Goal: Task Accomplishment & Management: Complete application form

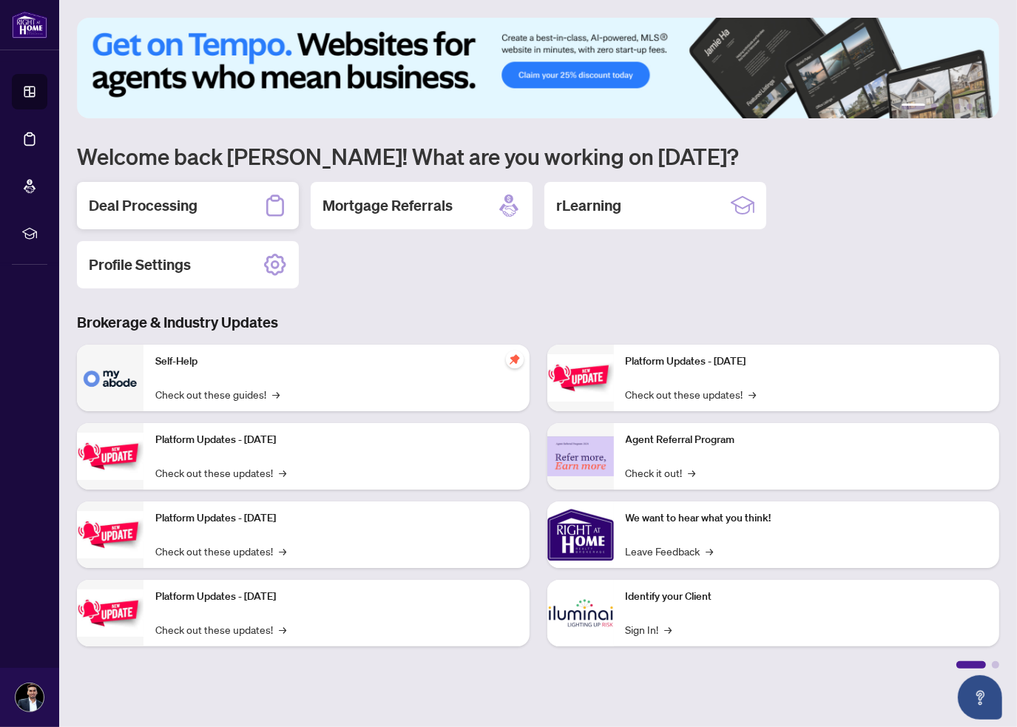
click at [193, 206] on h2 "Deal Processing" at bounding box center [143, 205] width 109 height 21
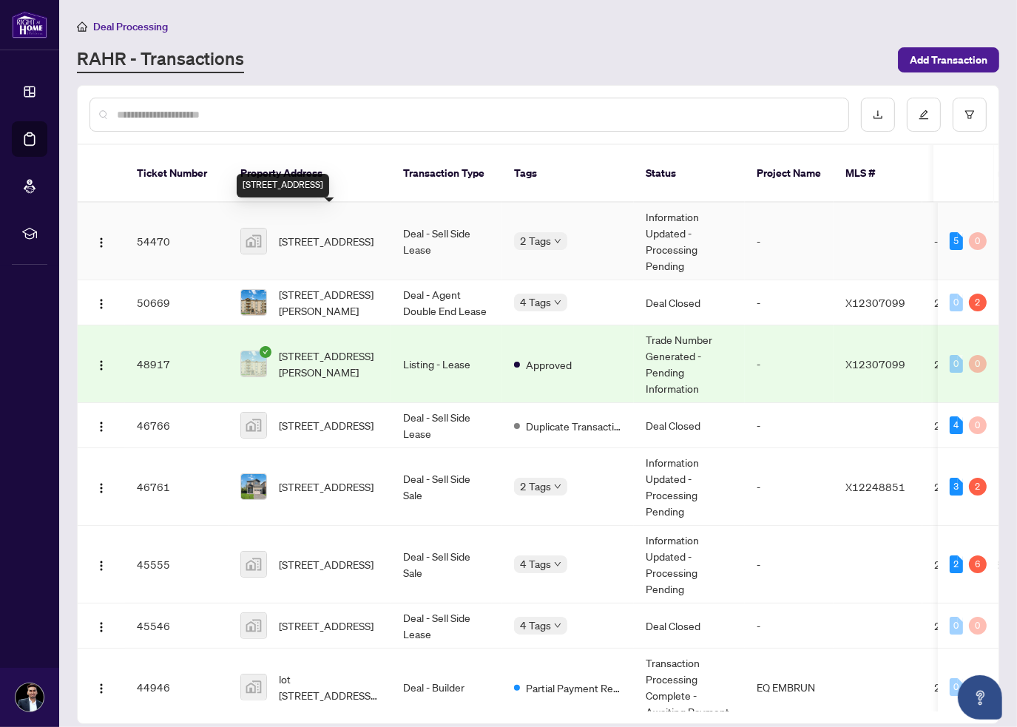
click at [320, 233] on span "[STREET_ADDRESS]" at bounding box center [326, 241] width 95 height 16
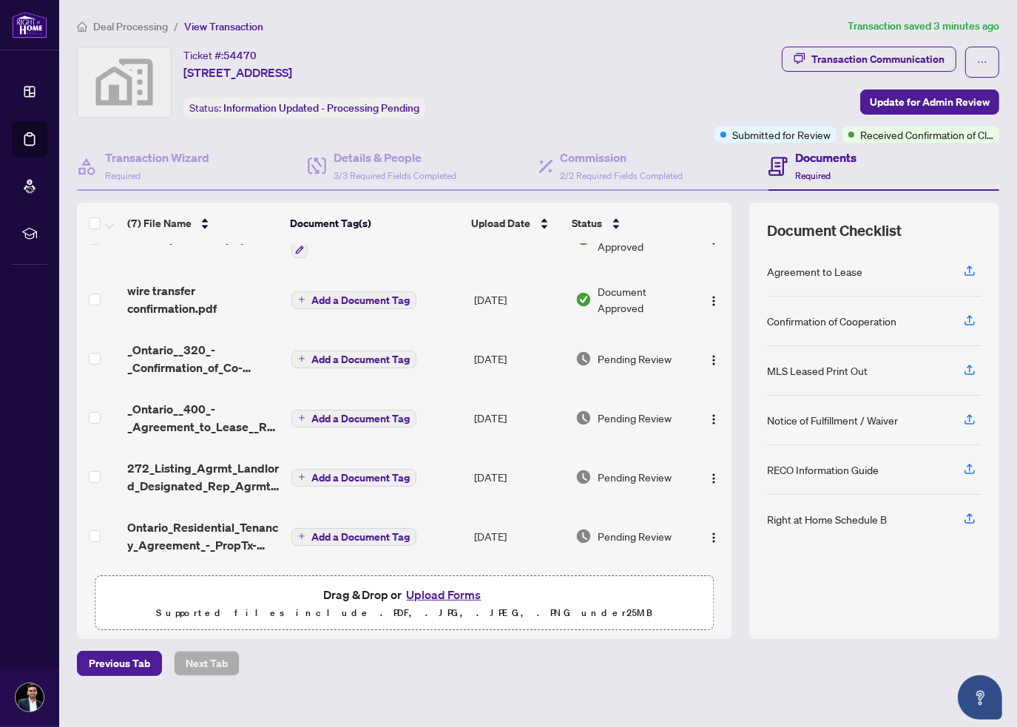
scroll to position [98, 0]
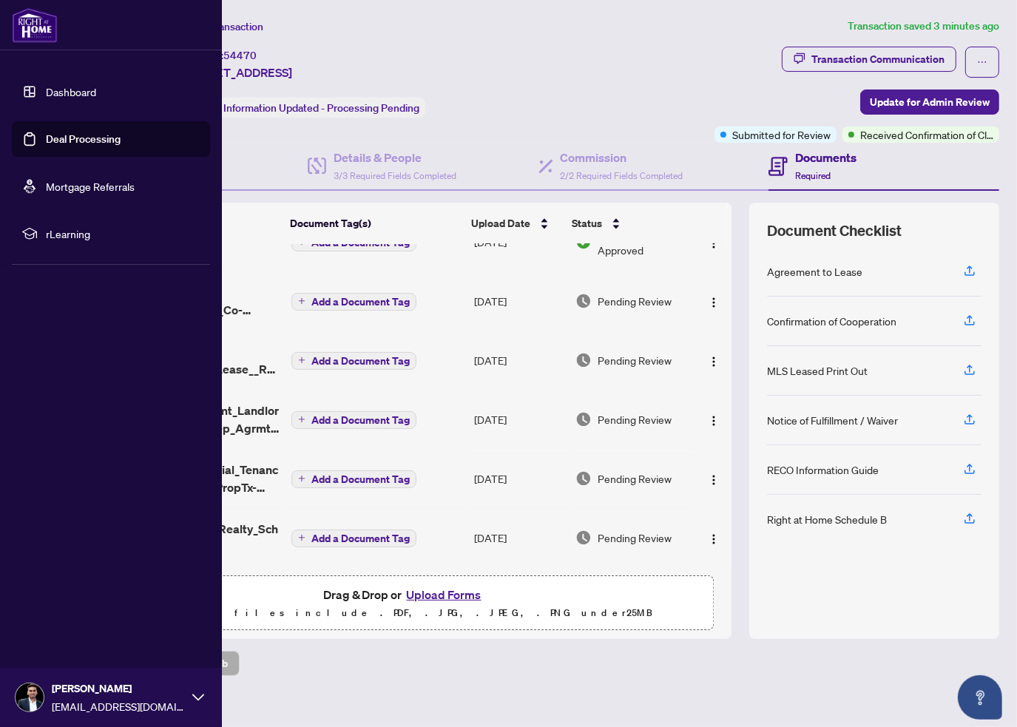
click at [27, 37] on img at bounding box center [35, 25] width 46 height 36
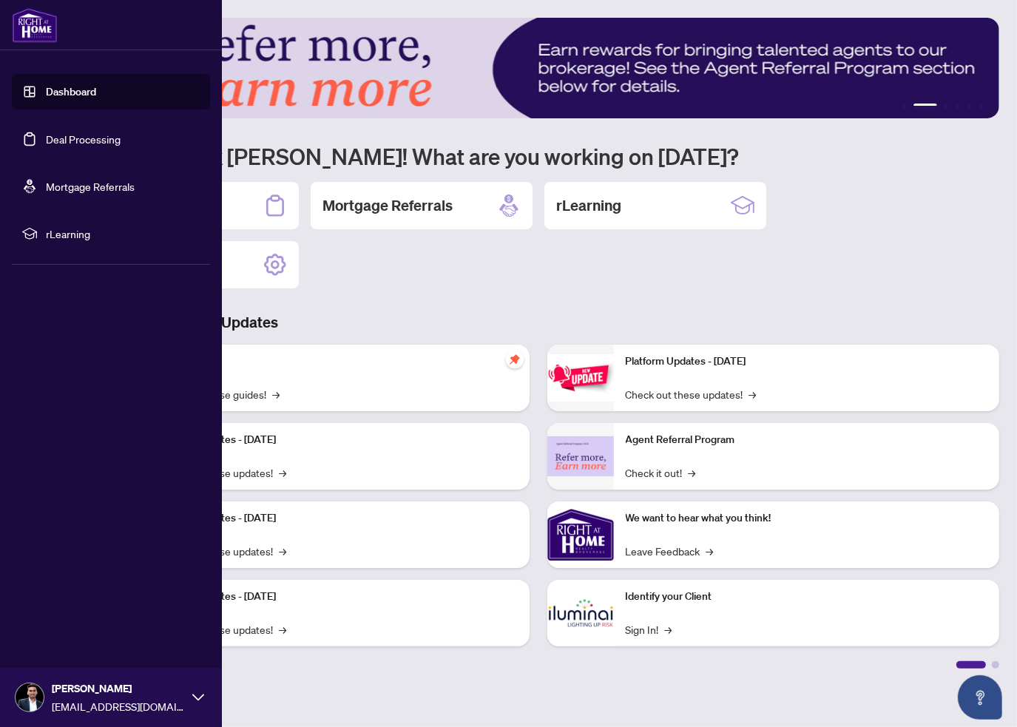
click at [37, 35] on img at bounding box center [35, 25] width 46 height 36
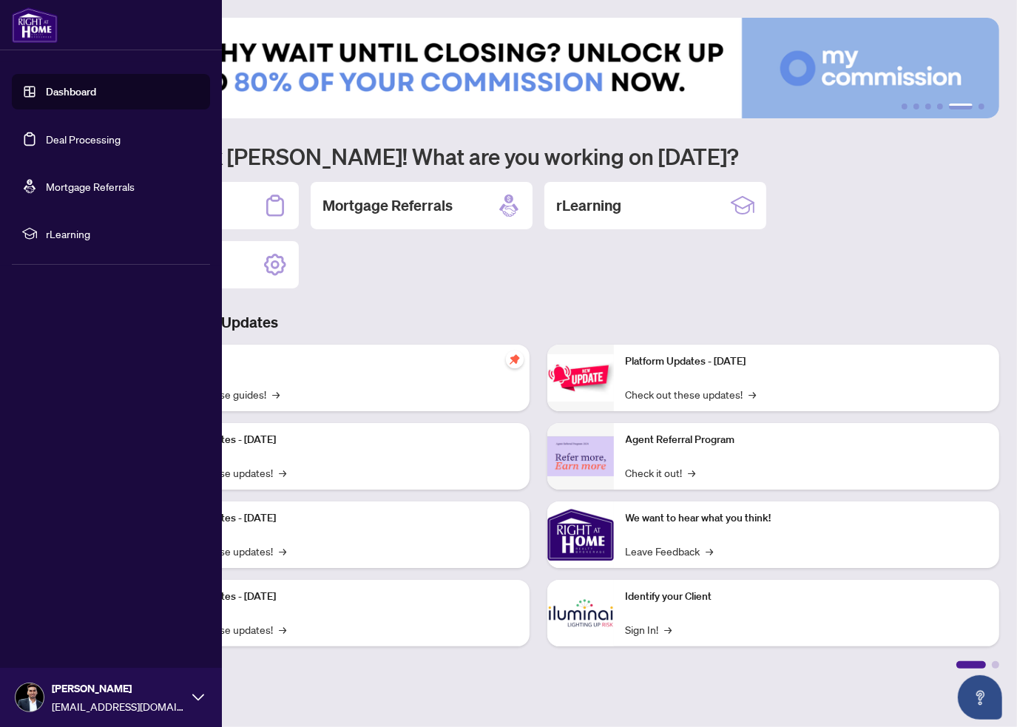
click at [38, 29] on img at bounding box center [35, 25] width 46 height 36
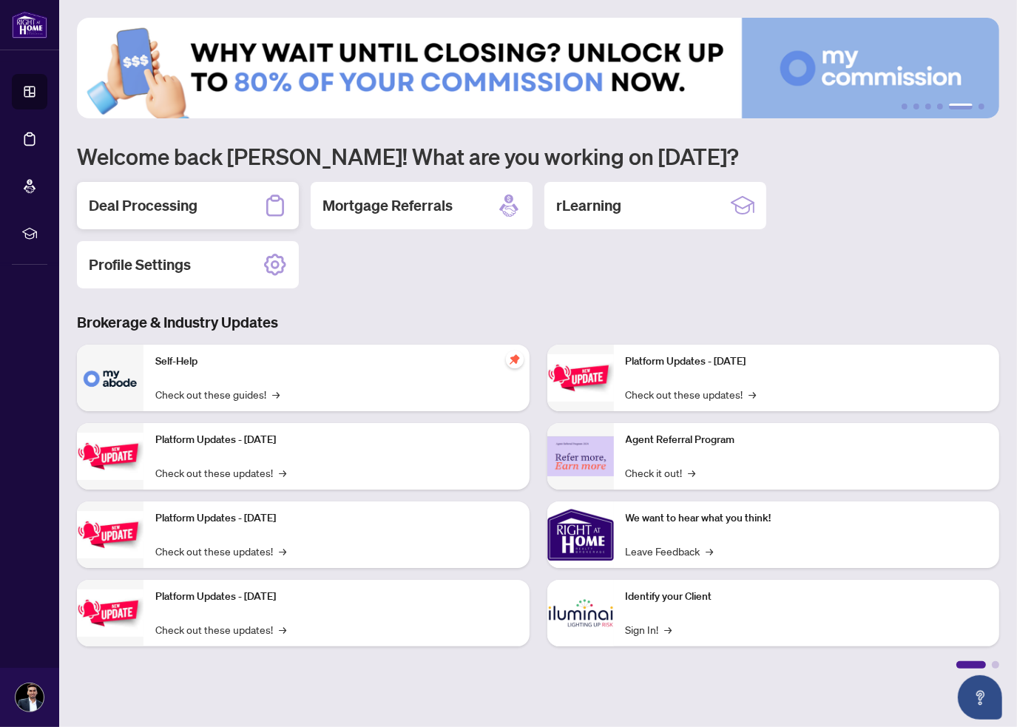
click at [151, 210] on h2 "Deal Processing" at bounding box center [143, 205] width 109 height 21
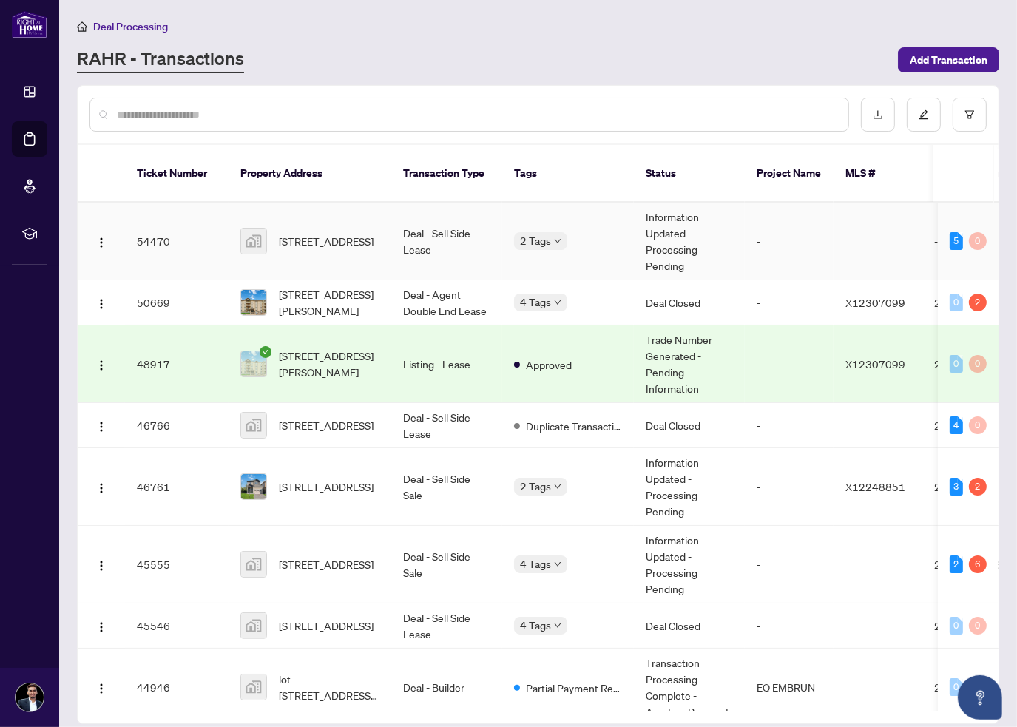
click at [334, 233] on span "[STREET_ADDRESS]" at bounding box center [326, 241] width 95 height 16
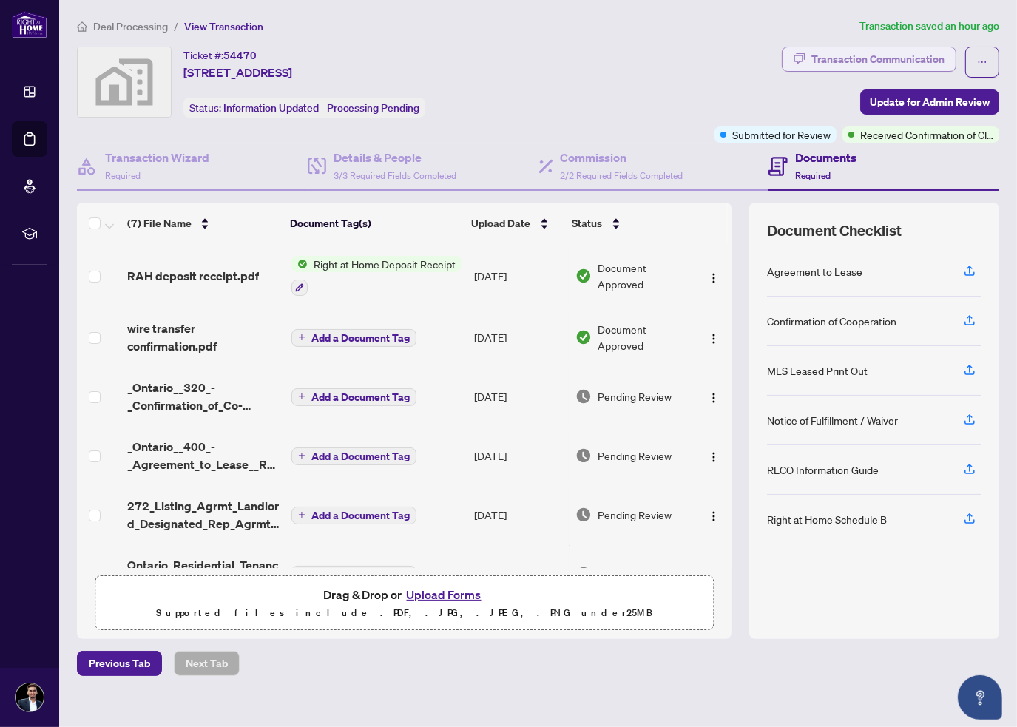
click at [903, 53] on div "Transaction Communication" at bounding box center [878, 59] width 133 height 24
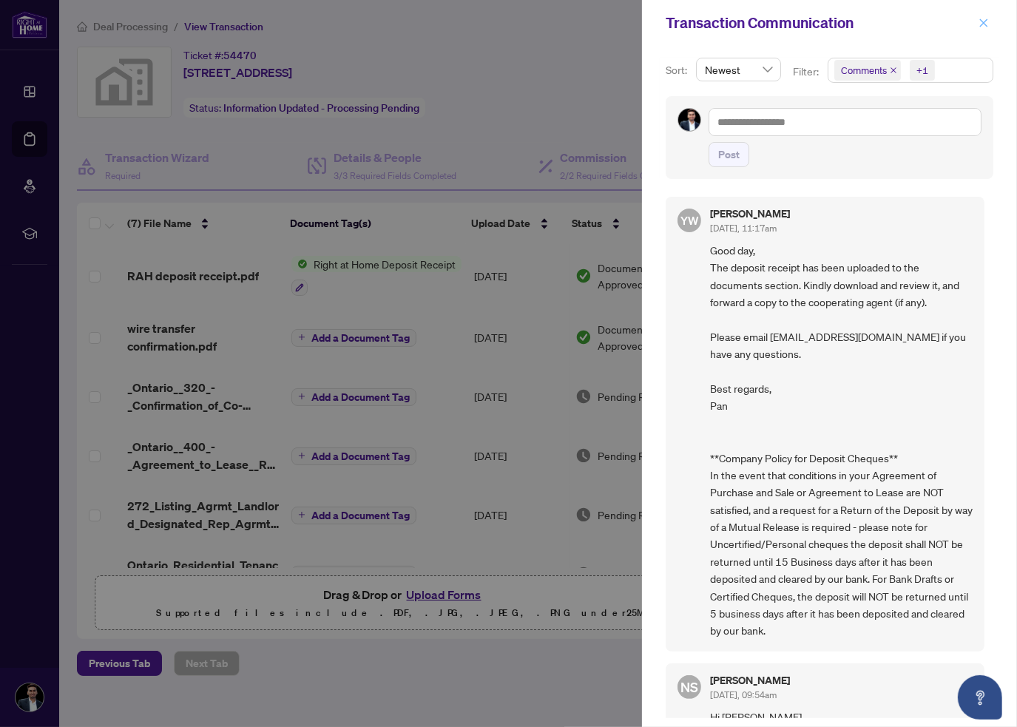
click at [989, 30] on span "button" at bounding box center [984, 23] width 10 height 24
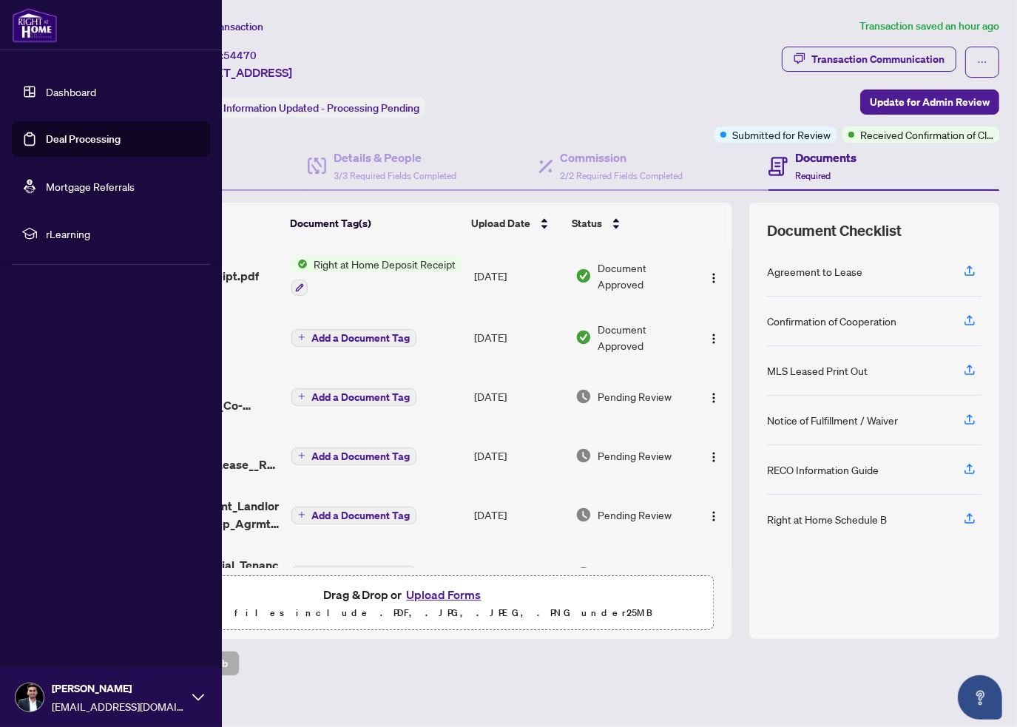
click at [32, 17] on img at bounding box center [35, 25] width 46 height 36
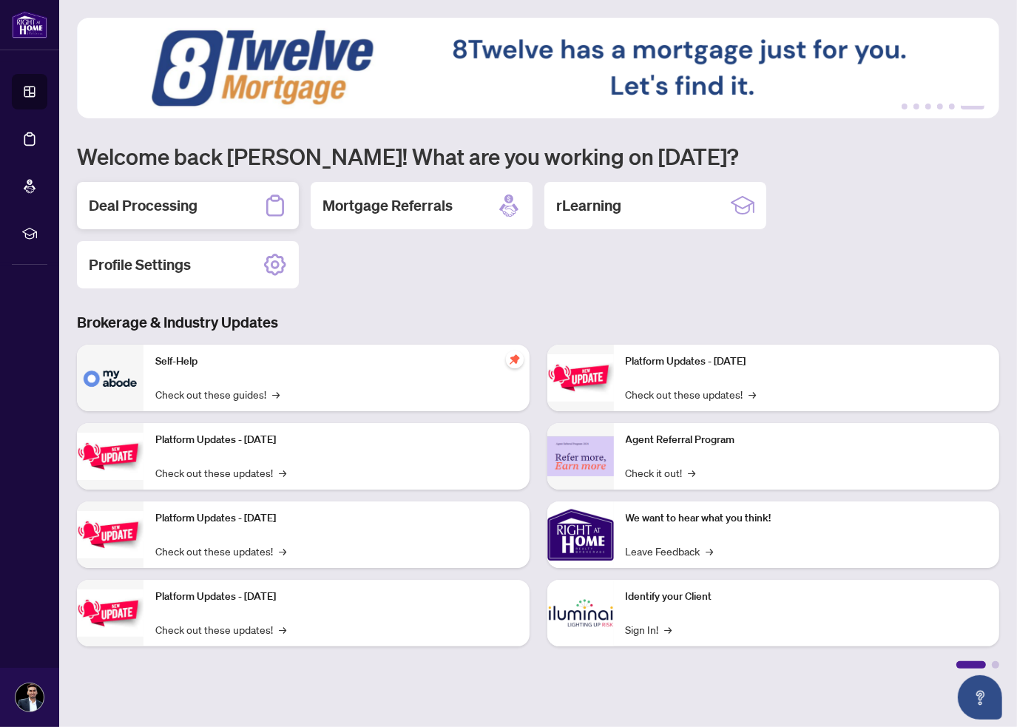
click at [132, 206] on h2 "Deal Processing" at bounding box center [143, 205] width 109 height 21
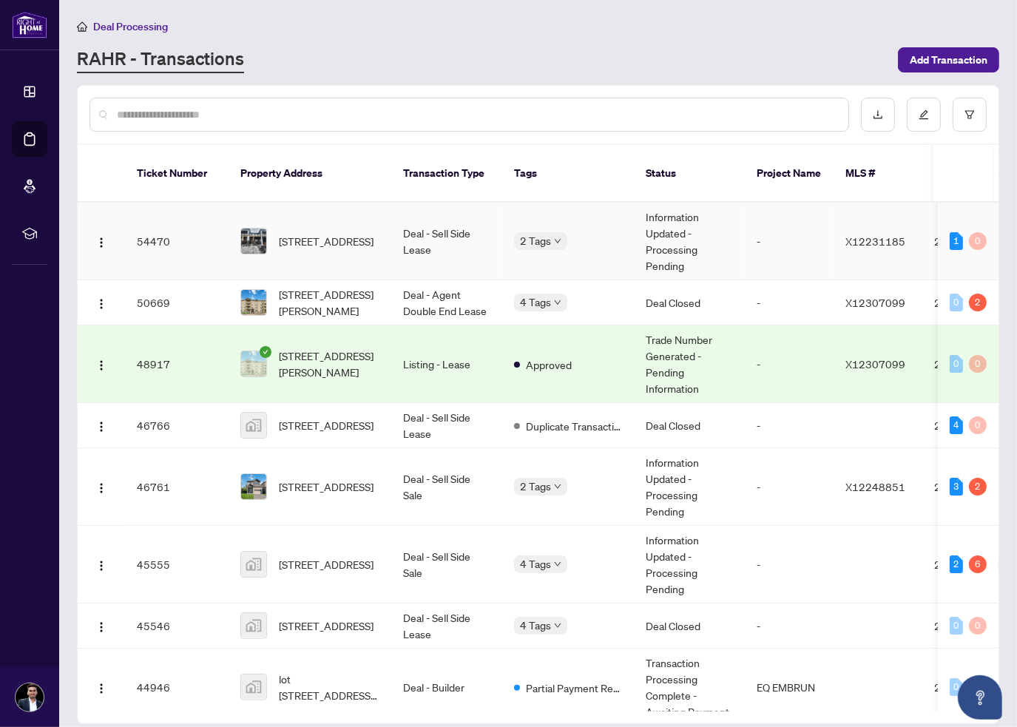
click at [322, 233] on span "[STREET_ADDRESS]" at bounding box center [326, 241] width 95 height 16
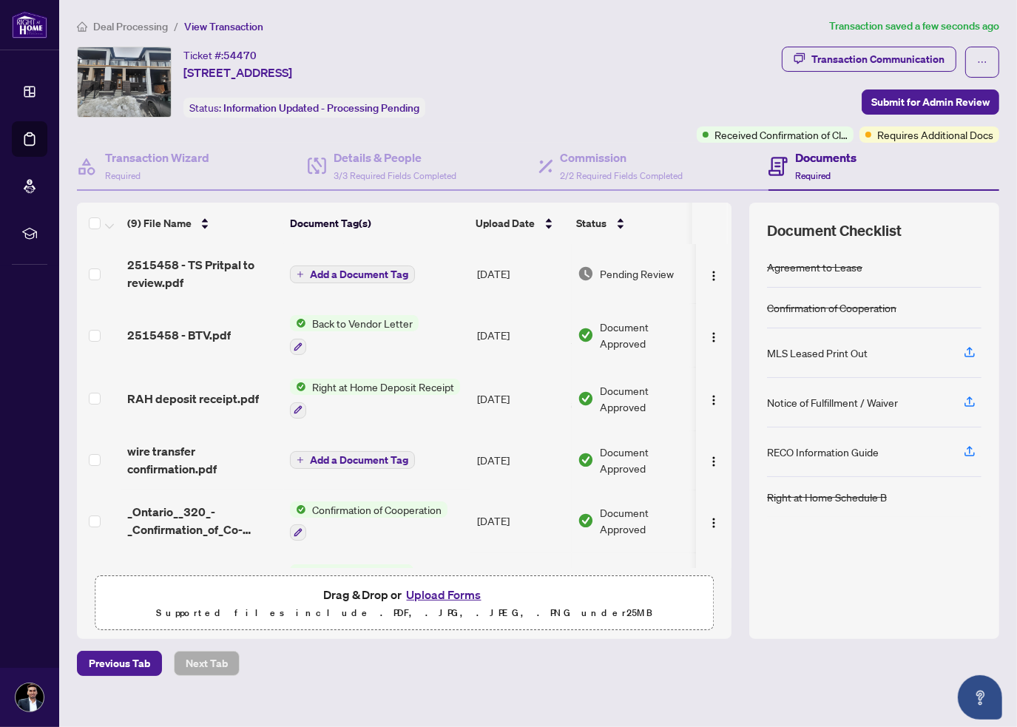
click at [178, 290] on td "2515458 - TS Pritpal to review.pdf" at bounding box center [202, 273] width 163 height 59
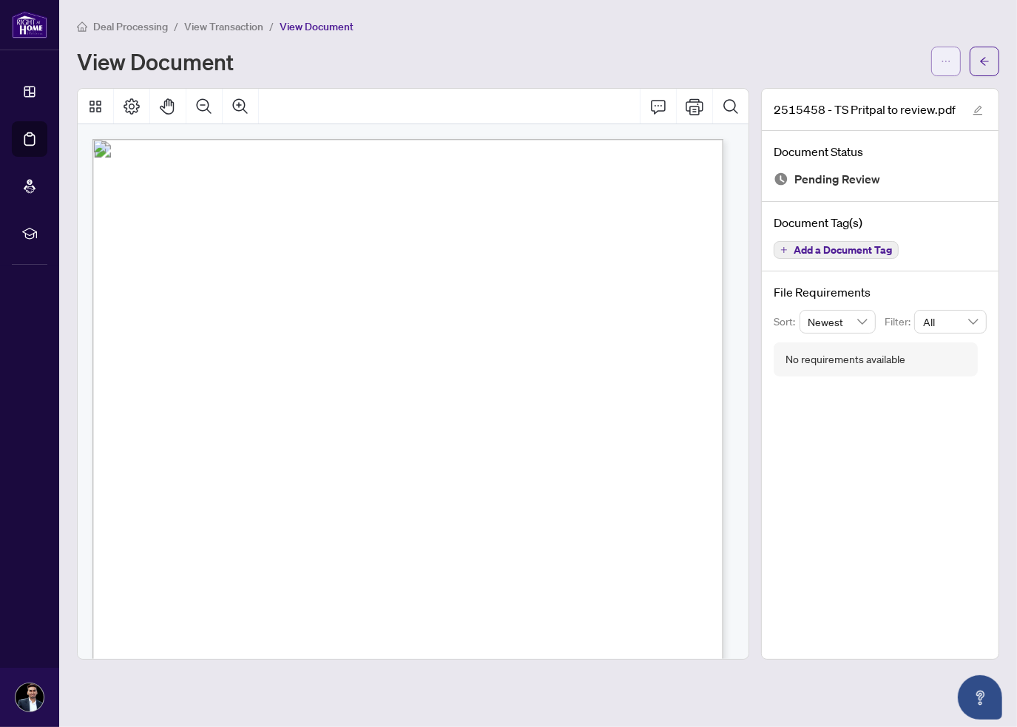
click at [938, 64] on button "button" at bounding box center [947, 62] width 30 height 30
click at [900, 90] on span "Download" at bounding box center [893, 93] width 112 height 16
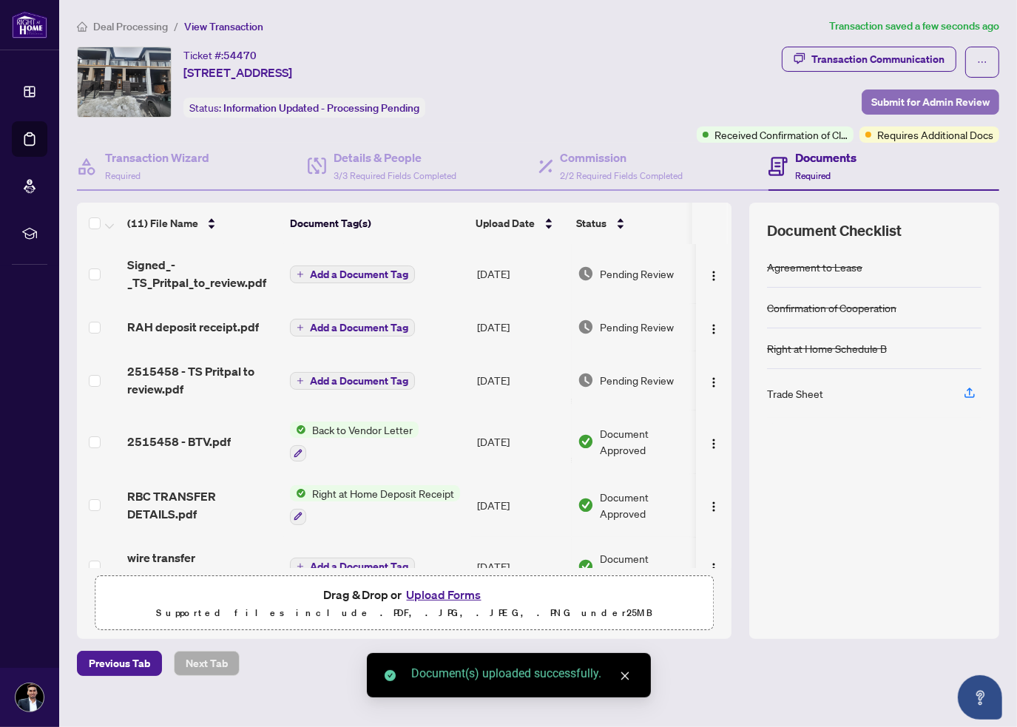
click at [897, 100] on span "Submit for Admin Review" at bounding box center [931, 102] width 118 height 24
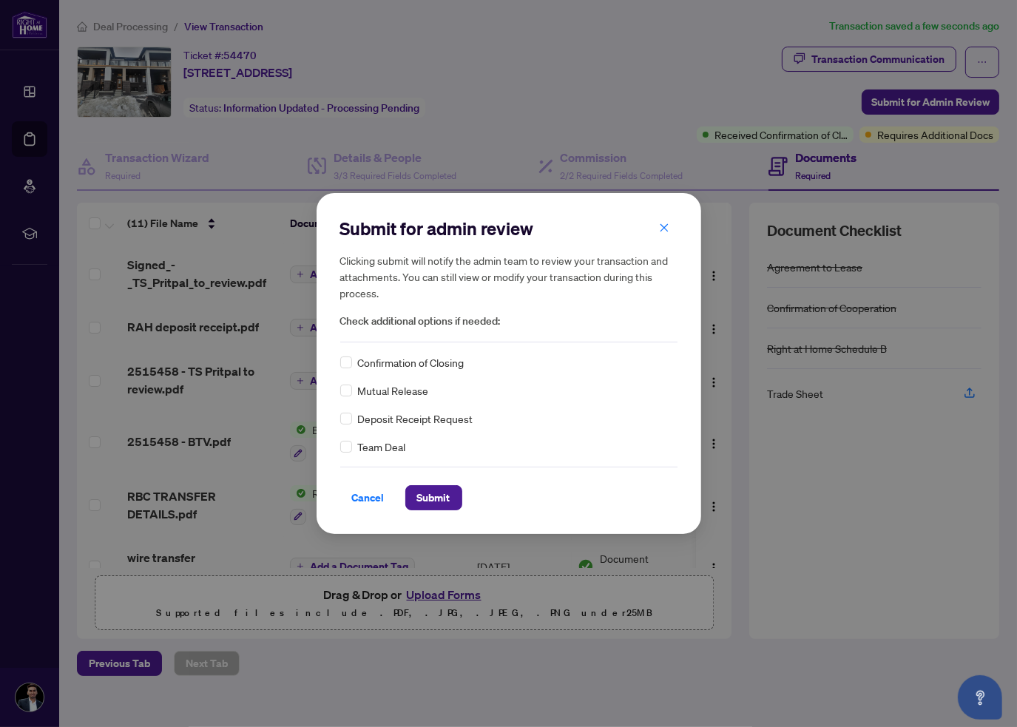
click at [353, 360] on div "Confirmation of Closing" at bounding box center [508, 362] width 337 height 16
click at [448, 502] on span "Submit" at bounding box center [433, 498] width 33 height 24
